Goal: Find specific page/section: Find specific page/section

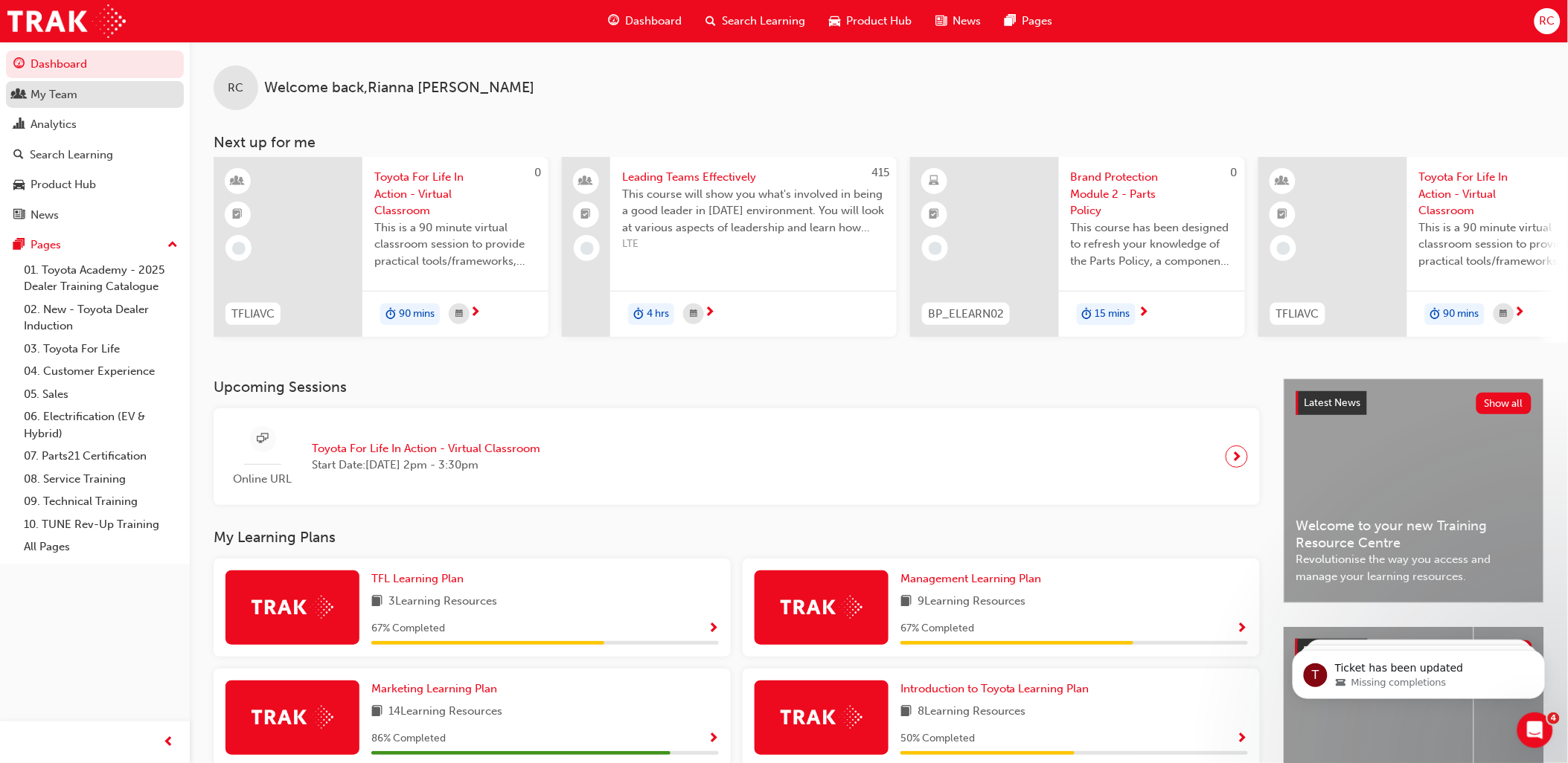
click at [97, 98] on div "My Team" at bounding box center [95, 94] width 163 height 19
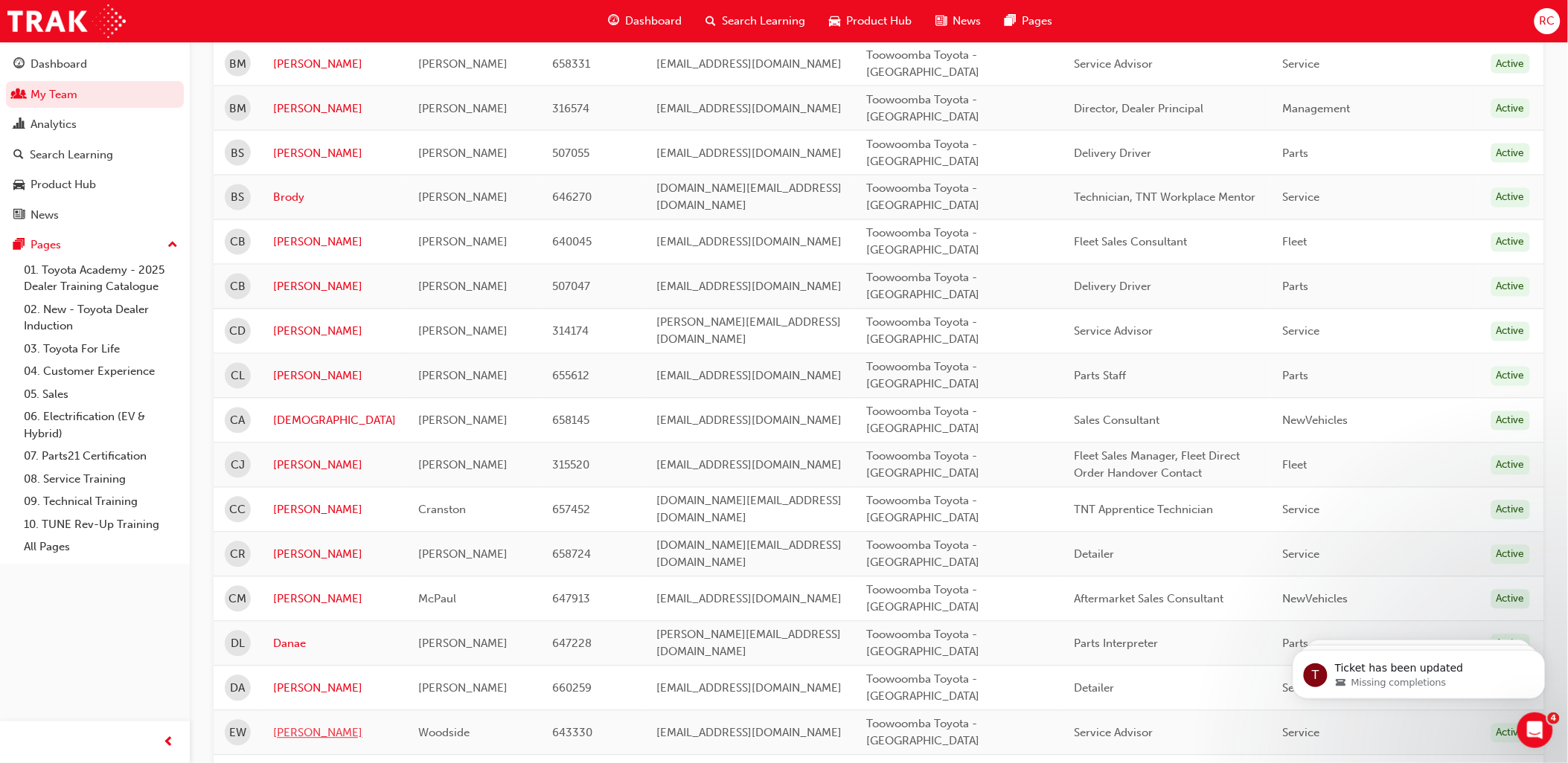
scroll to position [1074, 0]
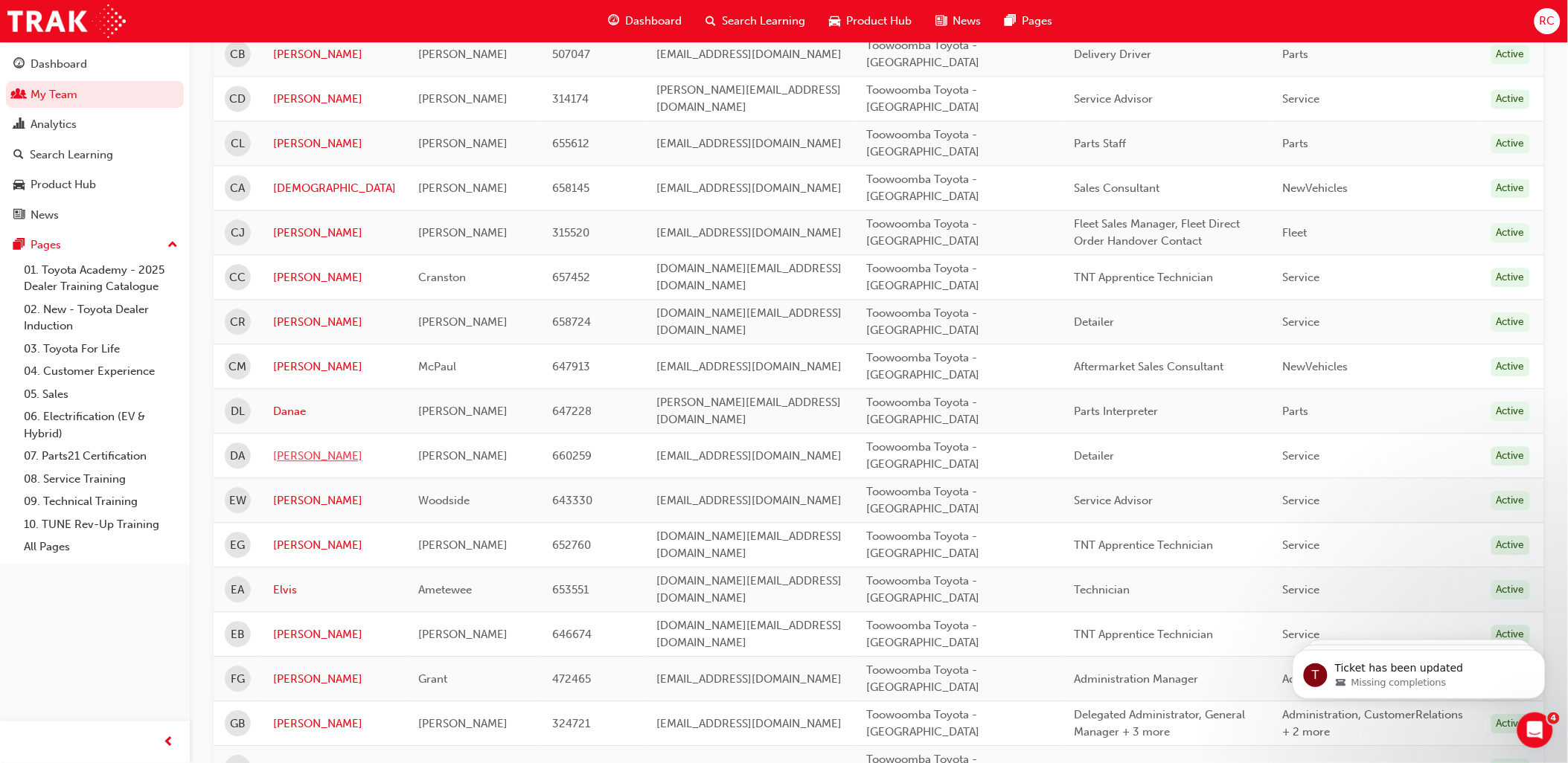
click at [291, 458] on link "[PERSON_NAME]" at bounding box center [334, 456] width 122 height 17
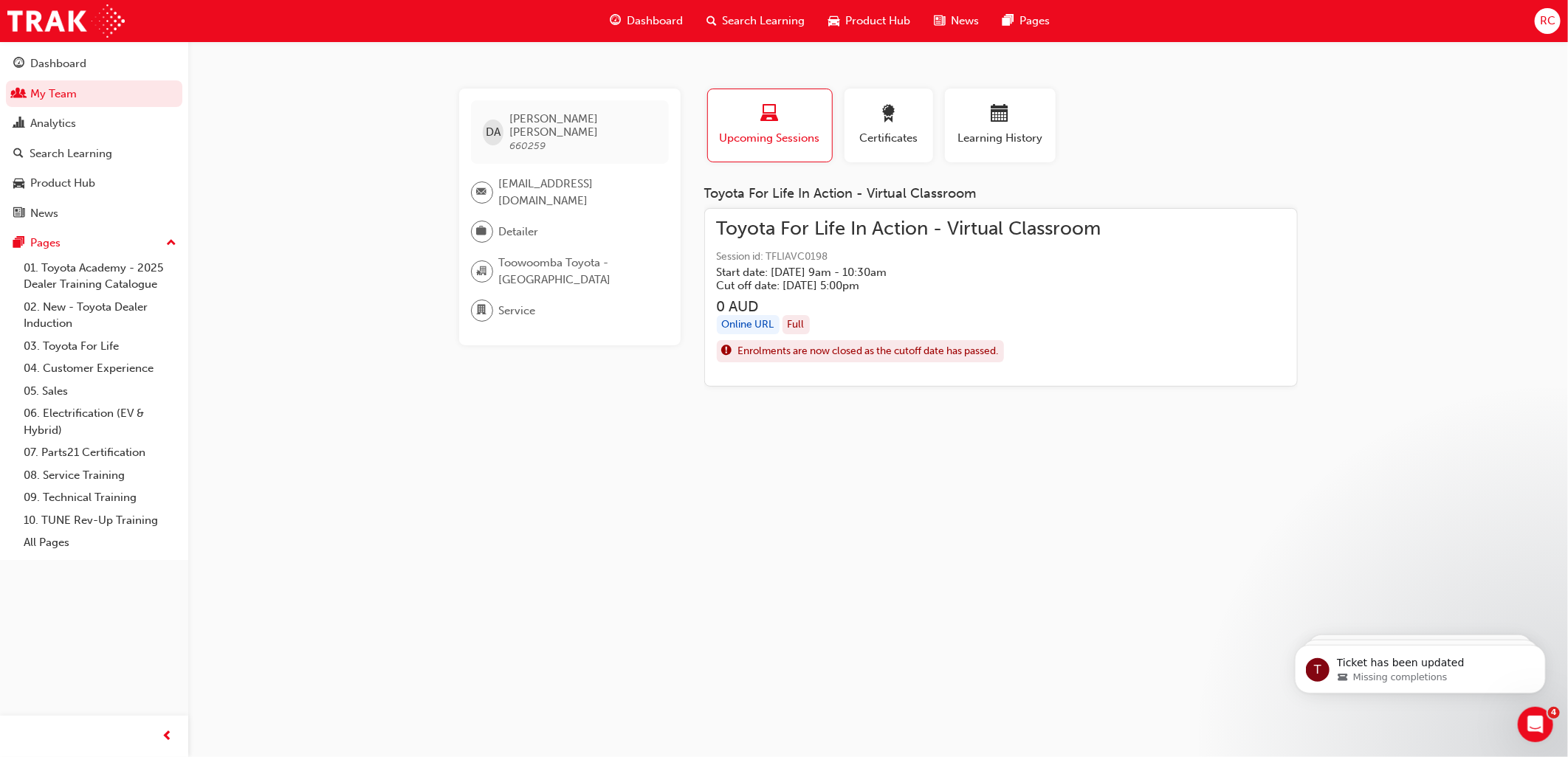
drag, startPoint x: 885, startPoint y: 548, endPoint x: 921, endPoint y: 488, distance: 70.0
click at [887, 546] on div "DA [PERSON_NAME] 660259 [EMAIL_ADDRESS][DOMAIN_NAME] Detailer Toowoomba Toyota …" at bounding box center [784, 378] width 1568 height 757
